Goal: Task Accomplishment & Management: Use online tool/utility

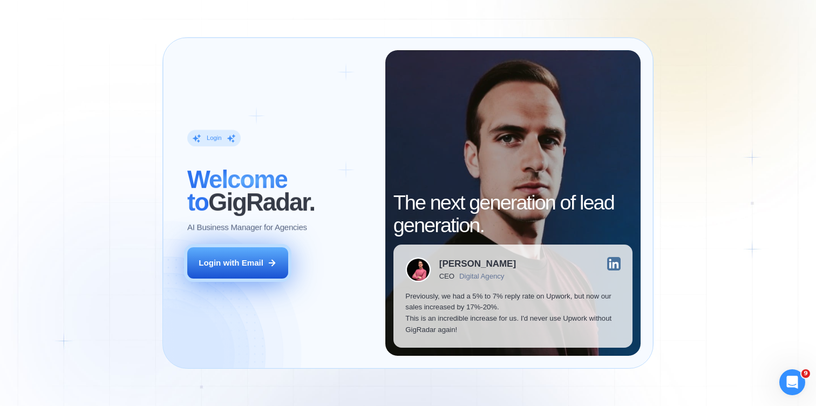
click at [265, 271] on button "Login with Email" at bounding box center [237, 263] width 101 height 32
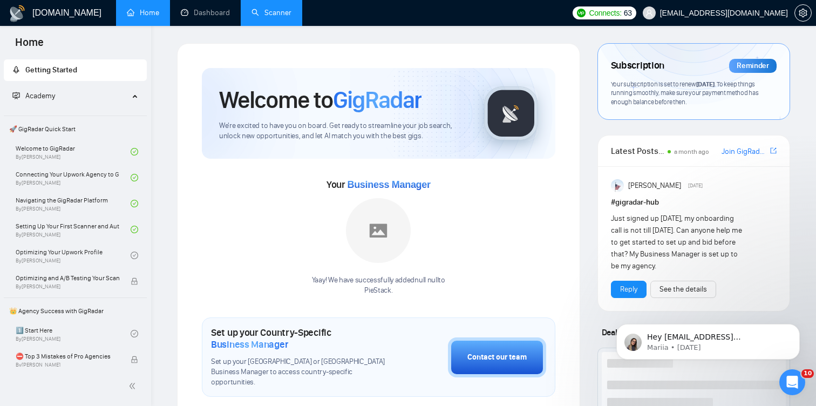
click at [262, 10] on link "Scanner" at bounding box center [272, 12] width 40 height 9
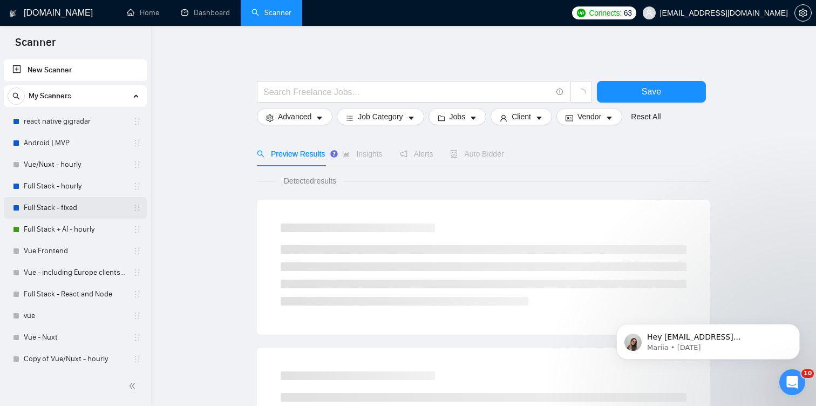
click at [79, 208] on link "Full Stack - fixed" at bounding box center [75, 208] width 103 height 22
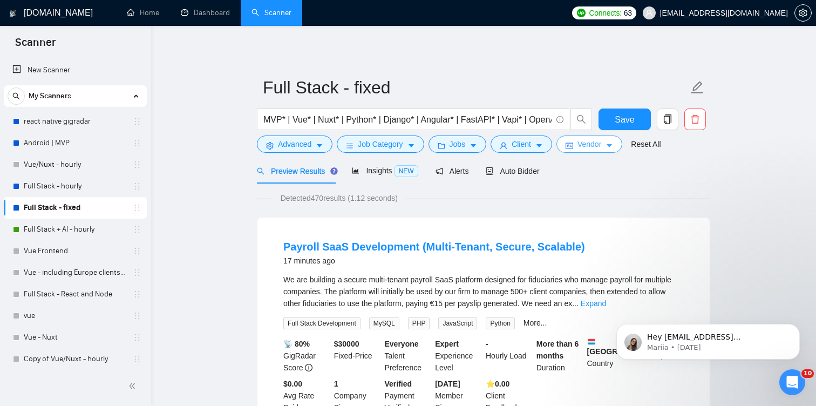
click at [613, 144] on icon "caret-down" at bounding box center [610, 146] width 8 height 8
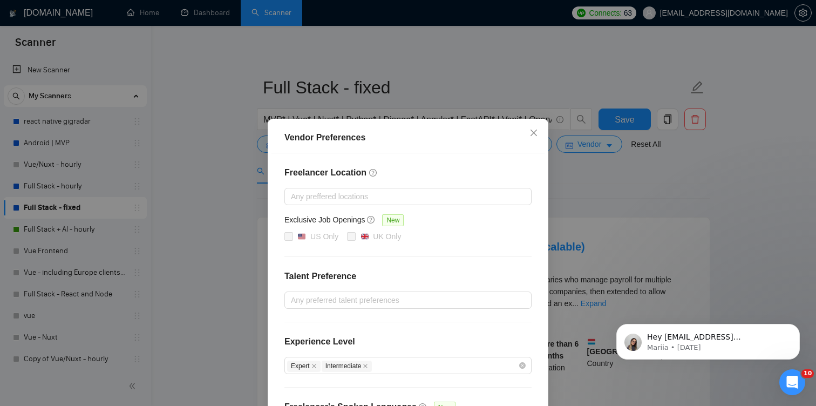
click at [647, 197] on div "Vendor Preferences Freelancer Location Any preffered locations Exclusive Job Op…" at bounding box center [408, 203] width 816 height 406
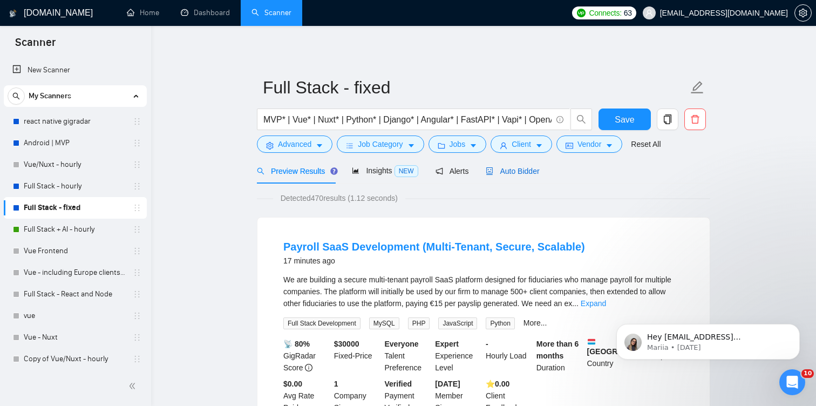
click at [538, 172] on span "Auto Bidder" at bounding box center [512, 171] width 53 height 9
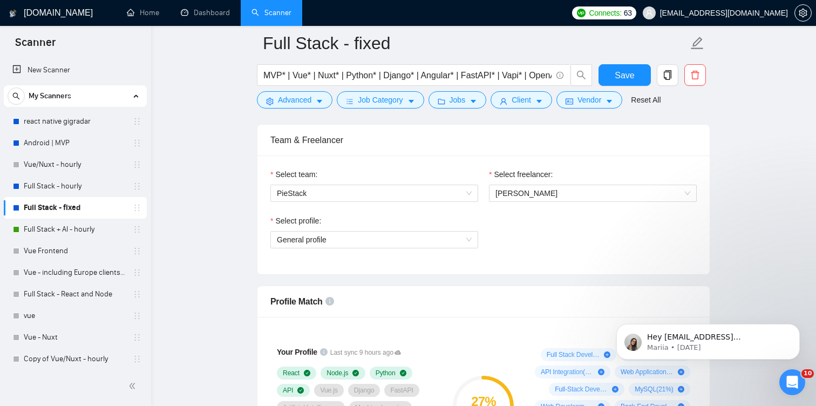
scroll to position [501, 0]
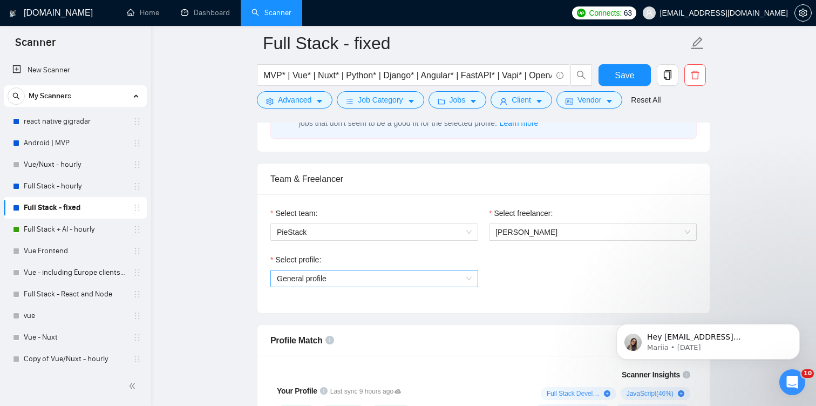
click at [465, 283] on span "General profile" at bounding box center [374, 279] width 195 height 16
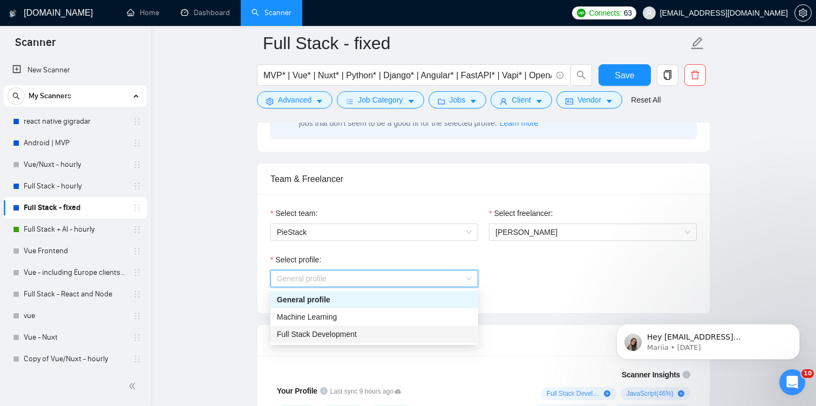
click at [449, 339] on div "Full Stack Development" at bounding box center [374, 334] width 195 height 12
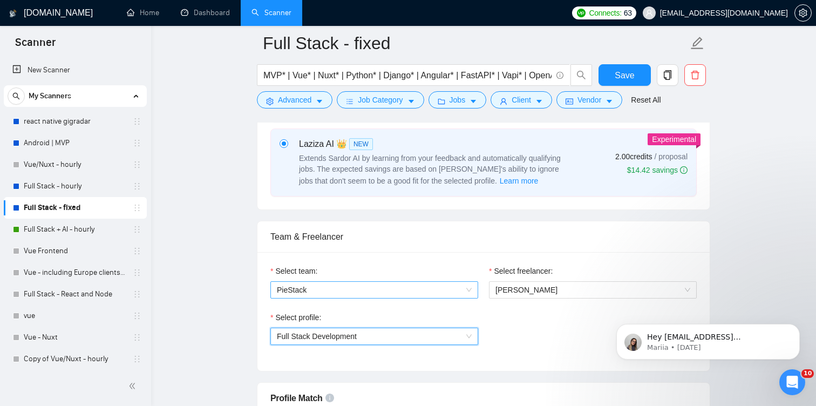
scroll to position [444, 0]
click at [428, 336] on span "Full Stack Development" at bounding box center [374, 335] width 195 height 16
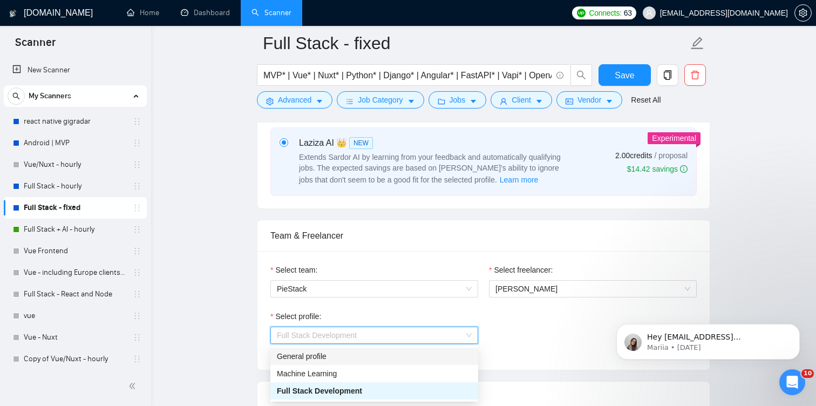
click at [364, 359] on div "General profile" at bounding box center [374, 356] width 195 height 12
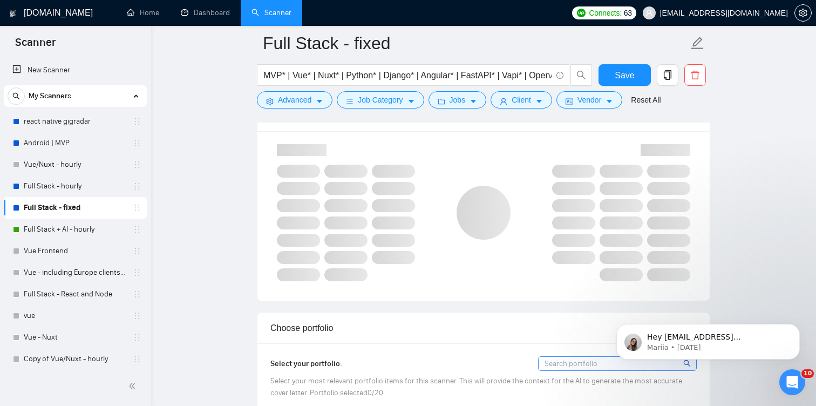
scroll to position [811, 0]
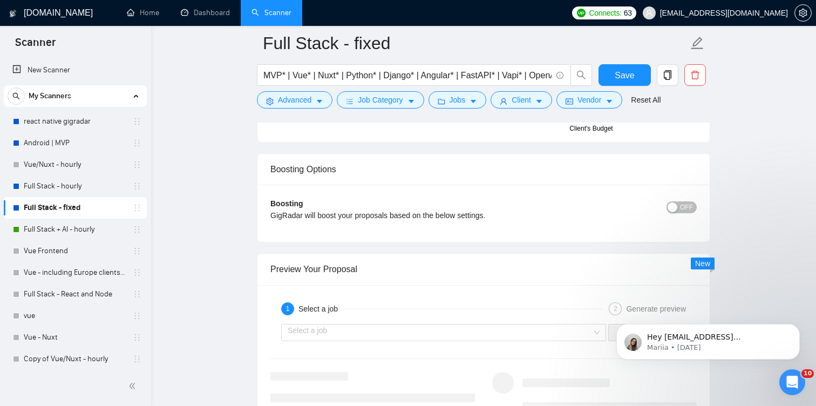
scroll to position [1927, 0]
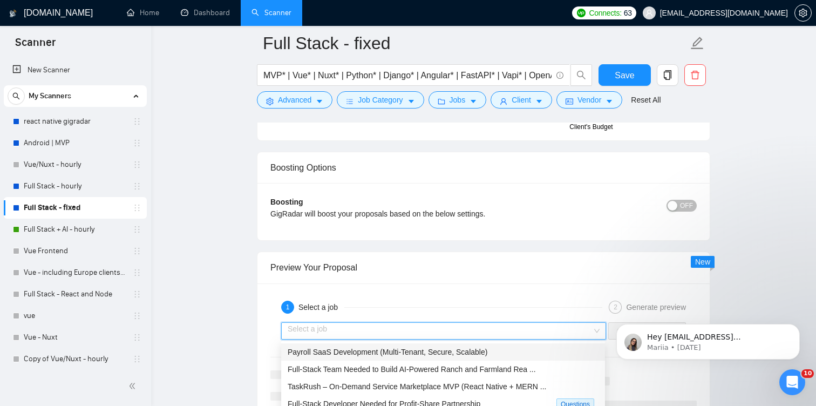
click at [537, 329] on input "search" at bounding box center [440, 331] width 305 height 16
click at [476, 353] on span "Payroll SaaS Development (Multi-Tenant, Secure, Scalable)" at bounding box center [388, 352] width 200 height 9
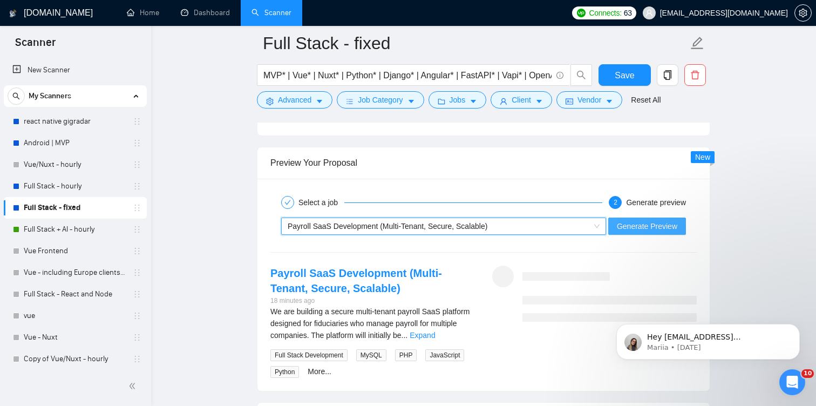
scroll to position [2032, 0]
click at [668, 230] on span "Generate Preview" at bounding box center [647, 226] width 60 height 12
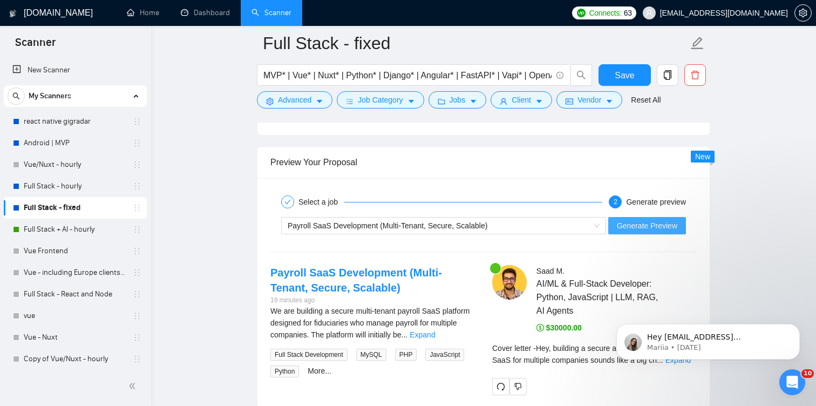
scroll to position [2114, 0]
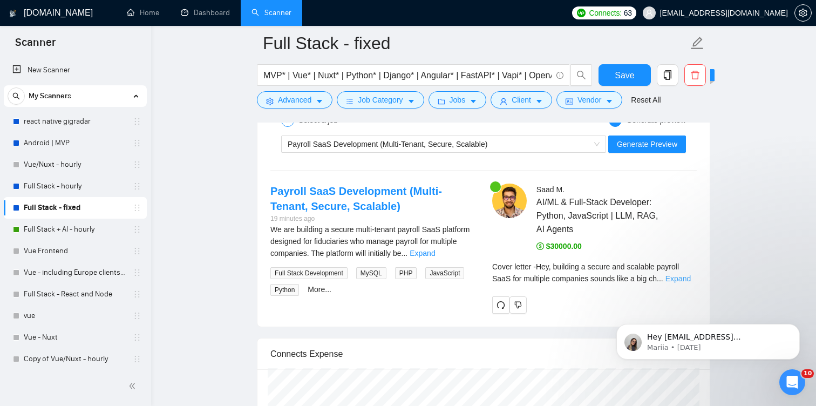
click at [680, 280] on link "Expand" at bounding box center [678, 278] width 25 height 9
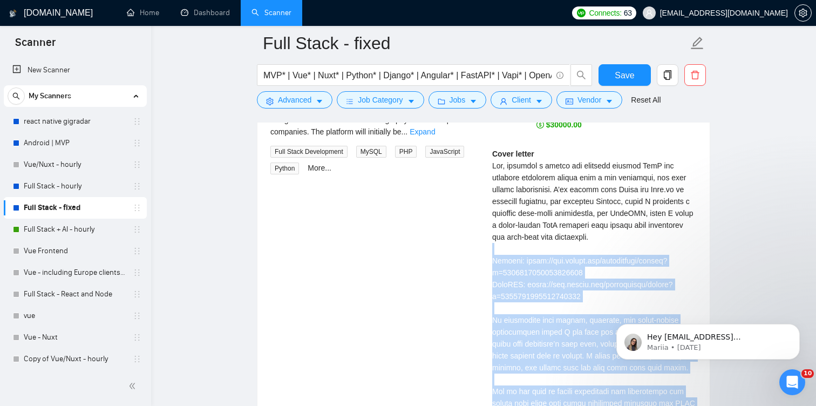
scroll to position [2230, 0]
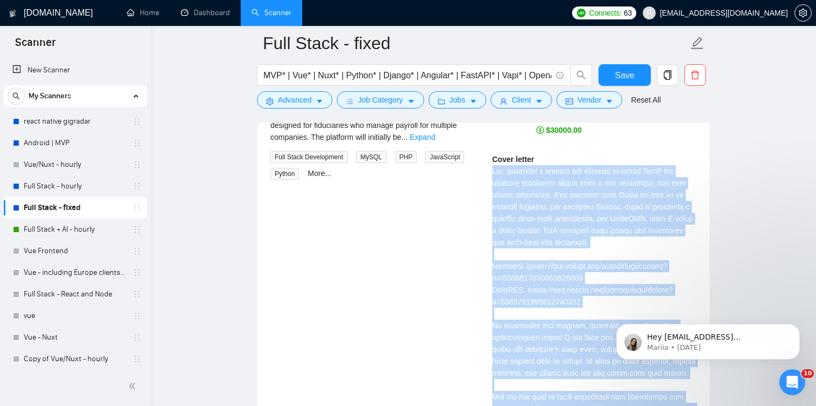
drag, startPoint x: 551, startPoint y: 378, endPoint x: 488, endPoint y: 169, distance: 218.3
click at [488, 169] on div "Saad M . AI/ML & Full-Stack Developer: Python, JavaScript | LLM, RAG, AI Agents…" at bounding box center [595, 302] width 222 height 471
copy div "Hey, building a secure and scalable payroll SaaS for multiple companies sounds …"
